Goal: Information Seeking & Learning: Learn about a topic

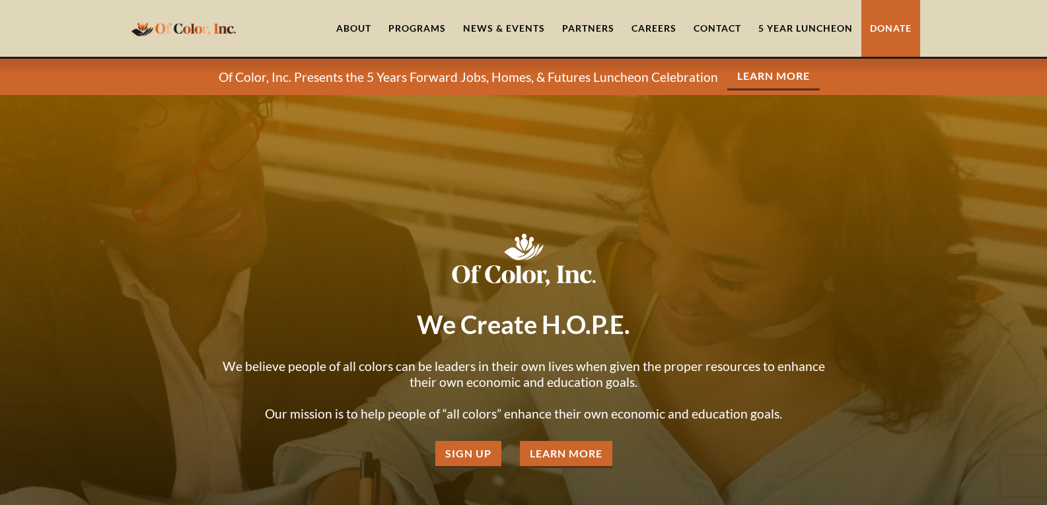
click at [412, 22] on div "Programs" at bounding box center [416, 28] width 57 height 13
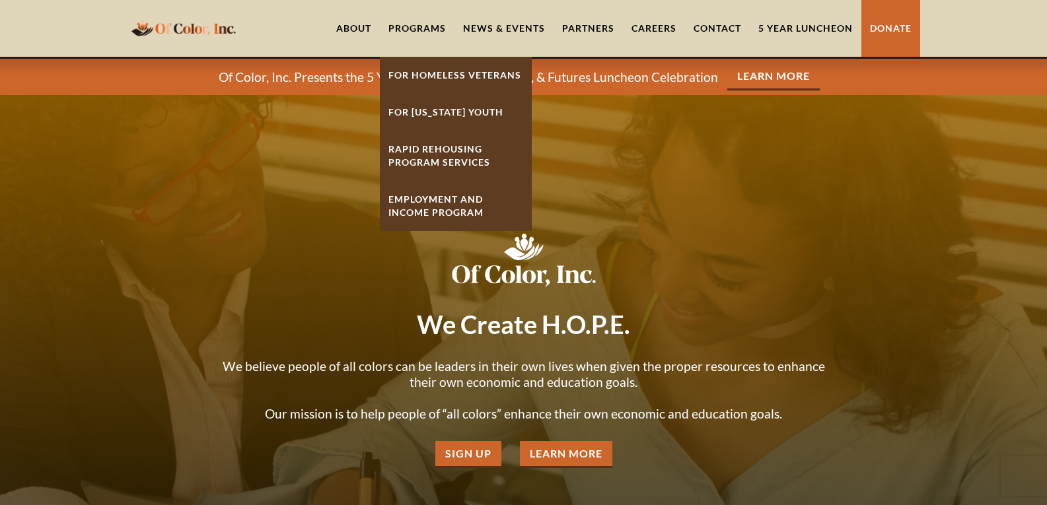
click at [361, 30] on link "About" at bounding box center [354, 28] width 52 height 57
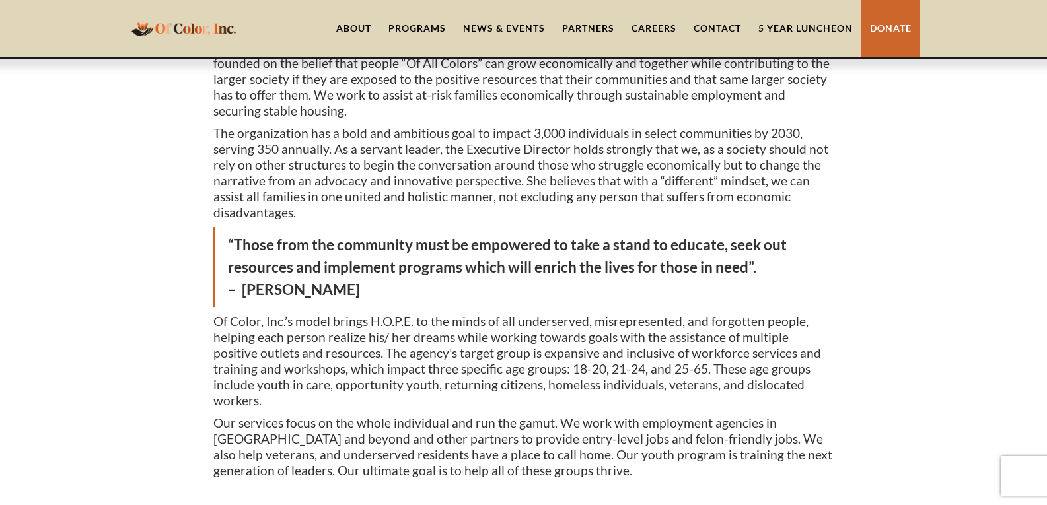
scroll to position [215, 0]
drag, startPoint x: 340, startPoint y: 257, endPoint x: 246, endPoint y: 253, distance: 94.5
click at [246, 253] on blockquote "“Those from the community must be empowered to take a stand to educate, seek ou…" at bounding box center [523, 267] width 621 height 80
copy blockquote "[PERSON_NAME]"
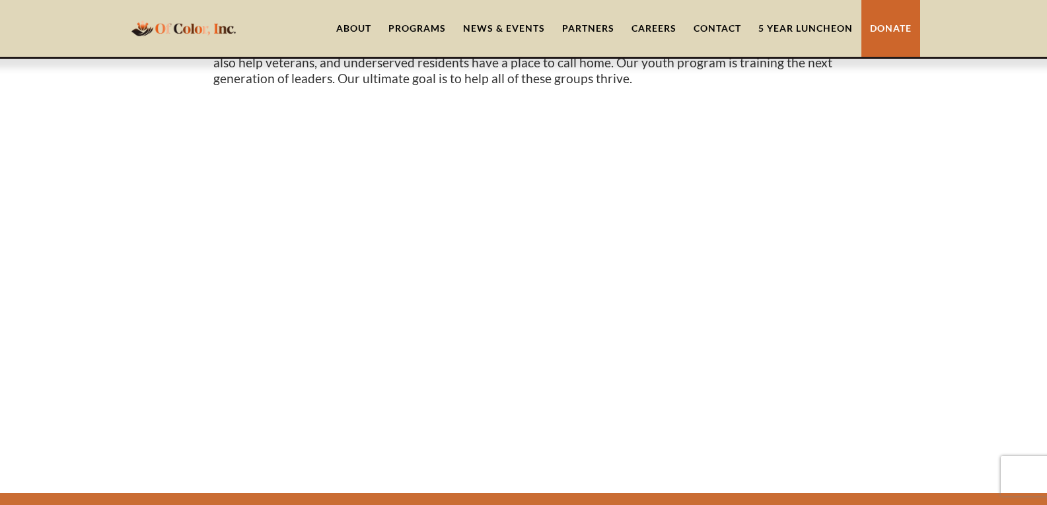
scroll to position [607, 0]
click at [246, 253] on div "Of Color, Inc. is a [DEMOGRAPHIC_DATA] owned and incorporated 501c3 (not for pr…" at bounding box center [523, 53] width 621 height 813
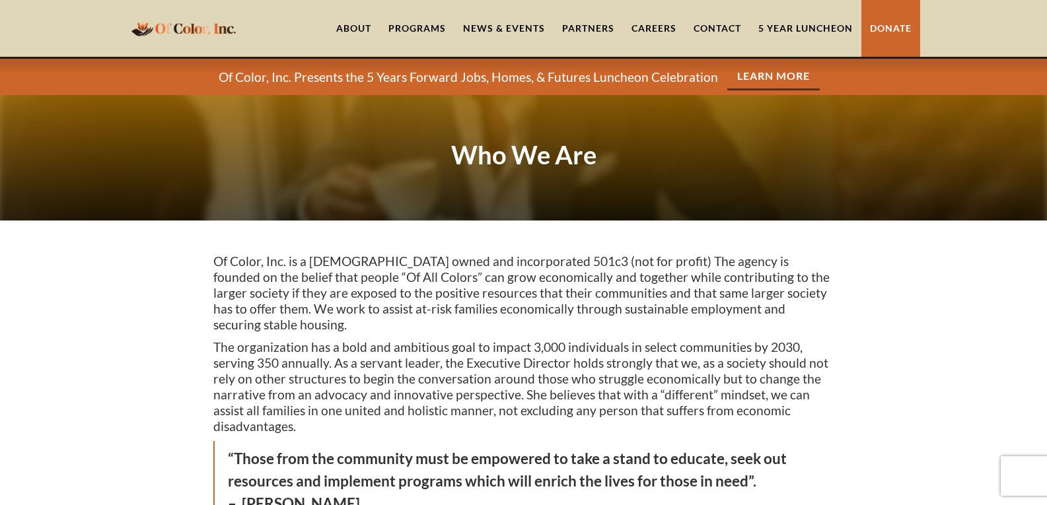
scroll to position [0, 0]
